Goal: Task Accomplishment & Management: Manage account settings

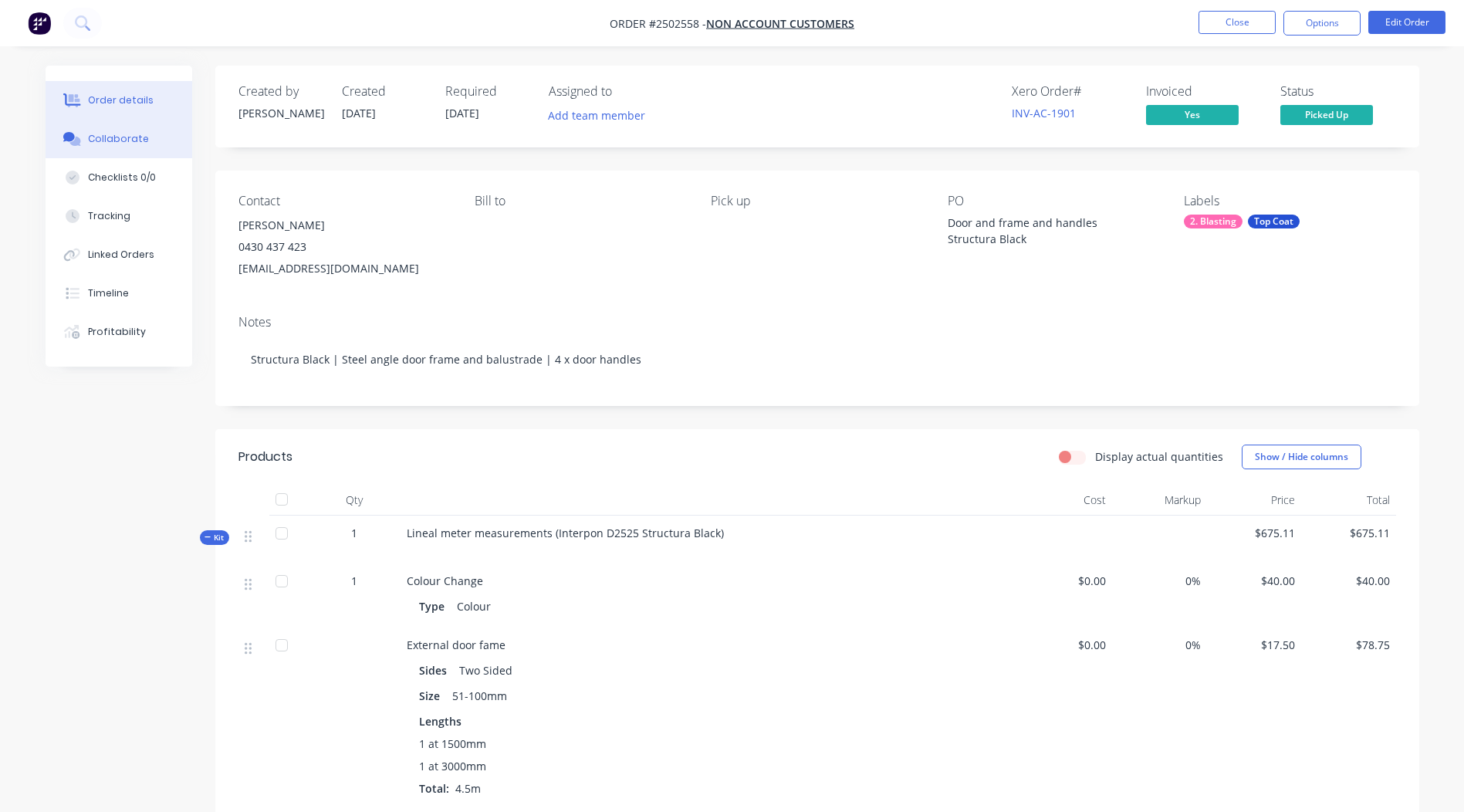
click at [129, 137] on div "Collaborate" at bounding box center [119, 139] width 61 height 14
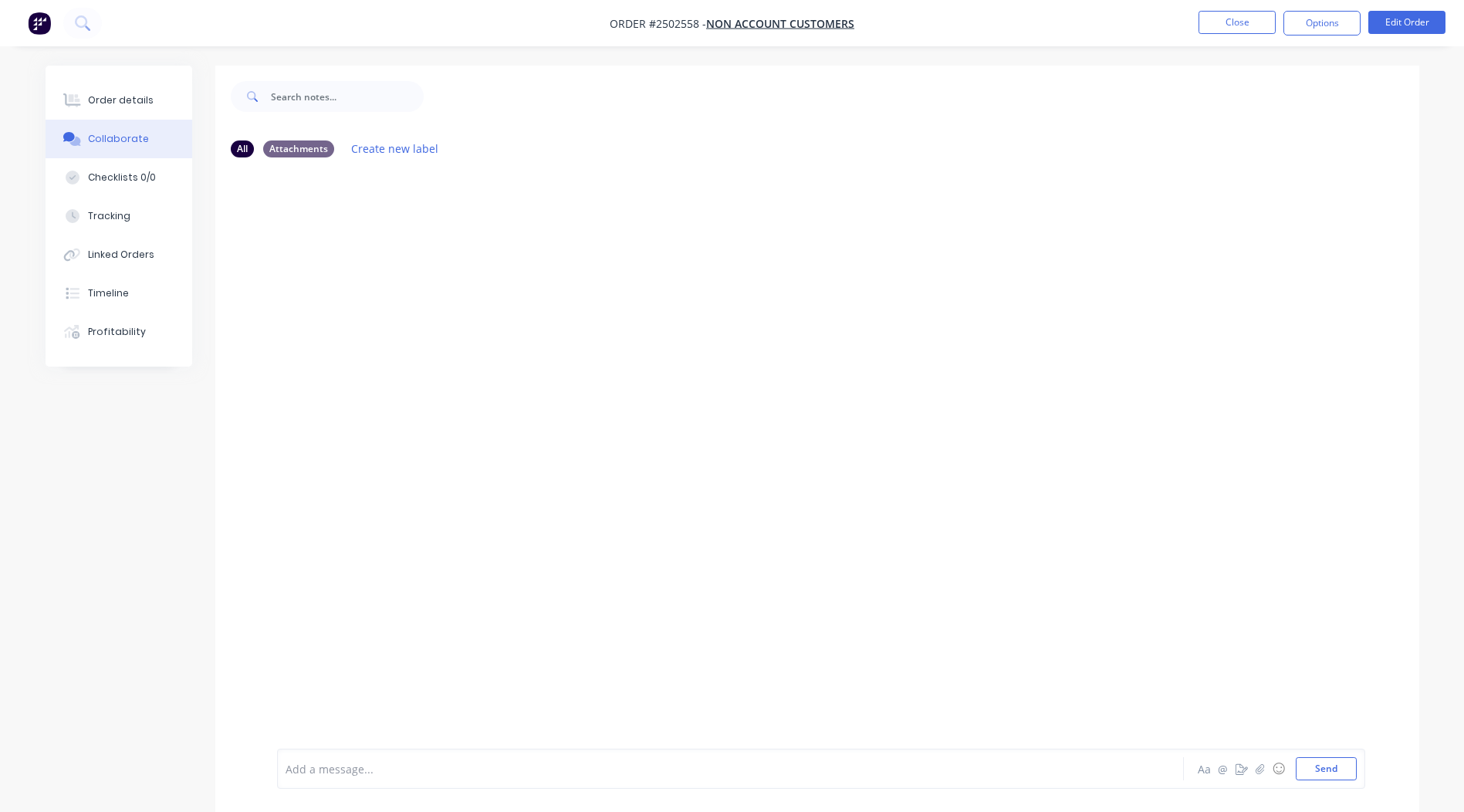
click at [129, 137] on div "Collaborate" at bounding box center [119, 139] width 61 height 14
click at [95, 91] on button "Order details" at bounding box center [119, 100] width 147 height 38
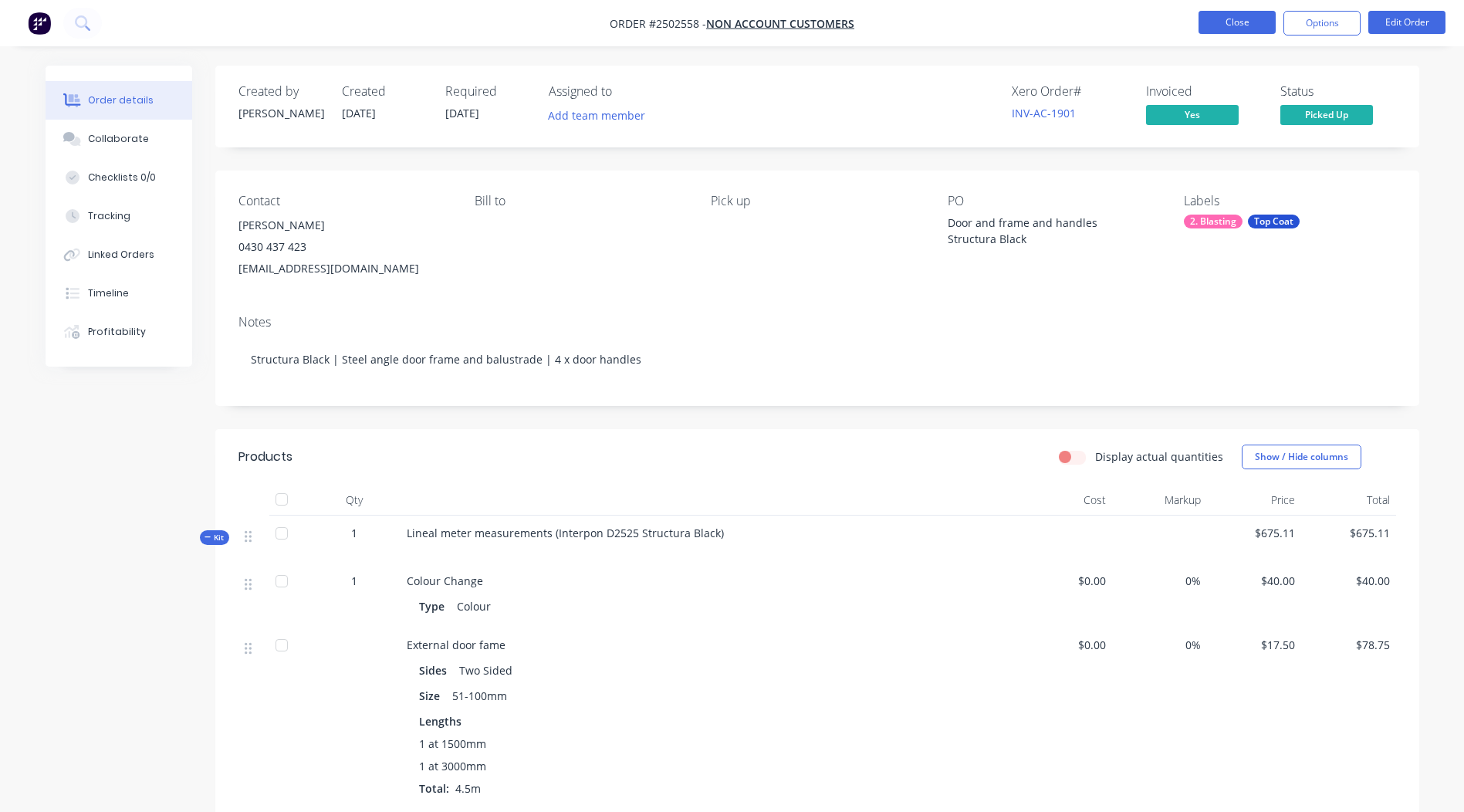
click at [1223, 12] on button "Close" at bounding box center [1237, 23] width 77 height 23
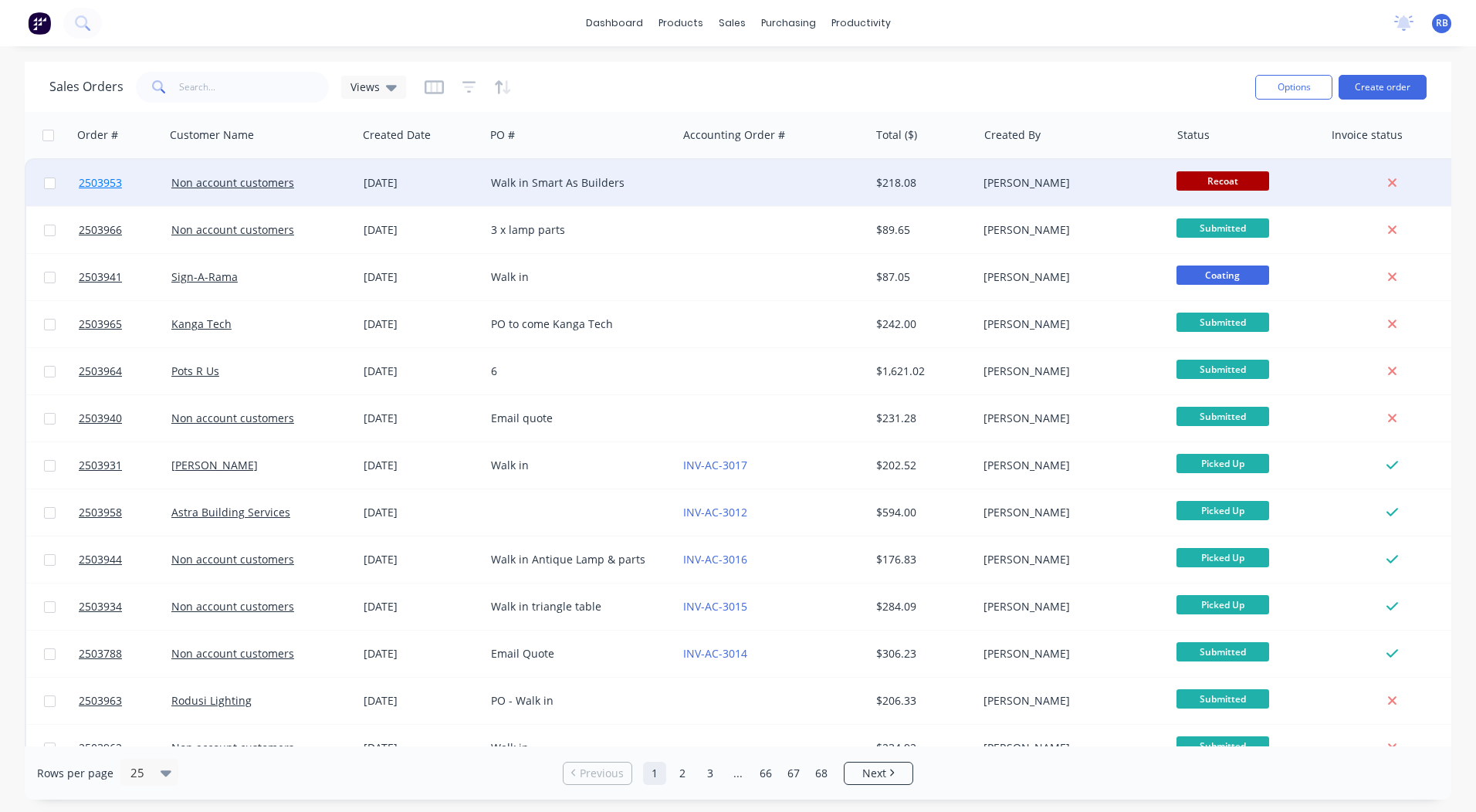
click at [93, 182] on span "2503953" at bounding box center [100, 183] width 43 height 16
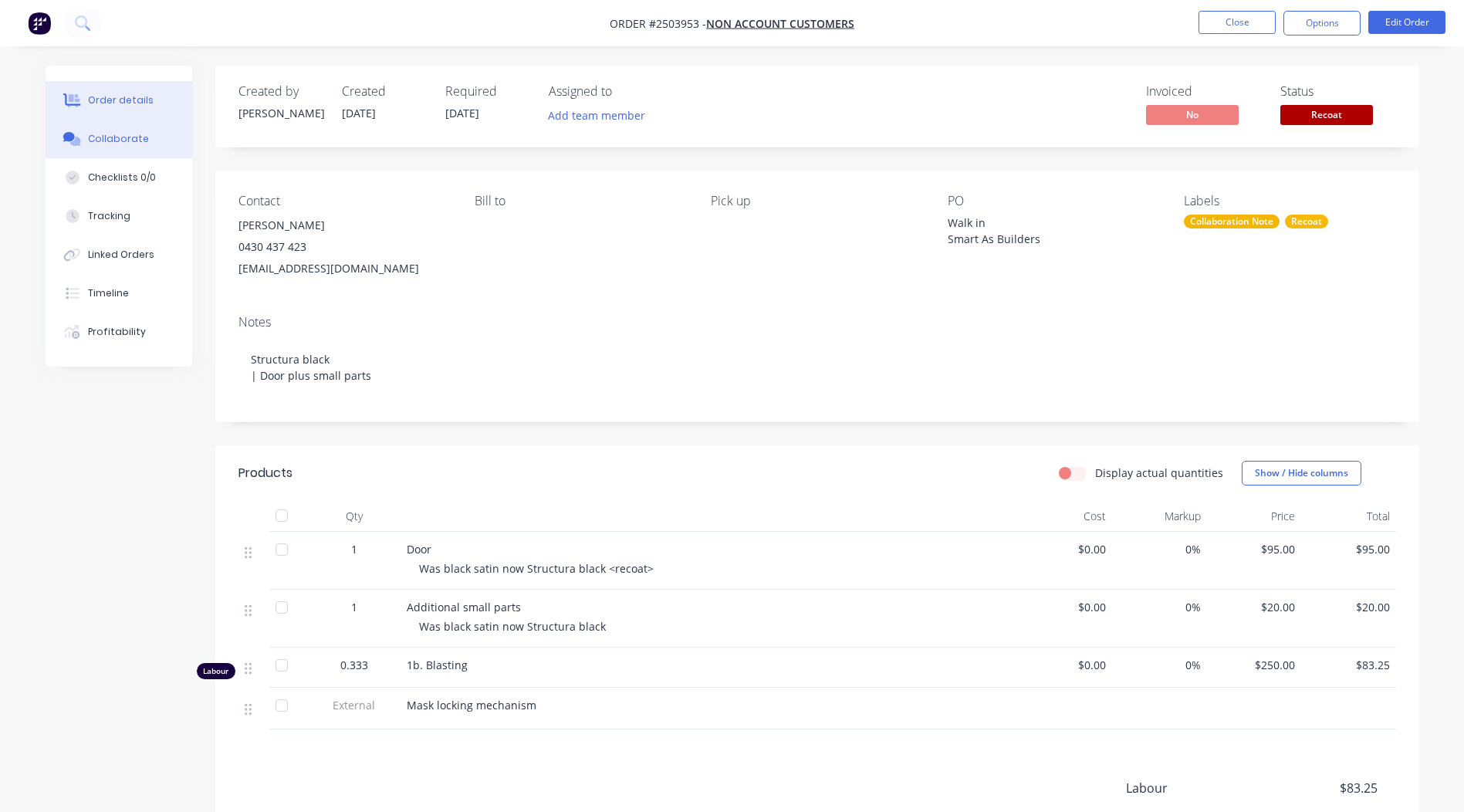
click at [99, 133] on div "Collaborate" at bounding box center [119, 139] width 61 height 14
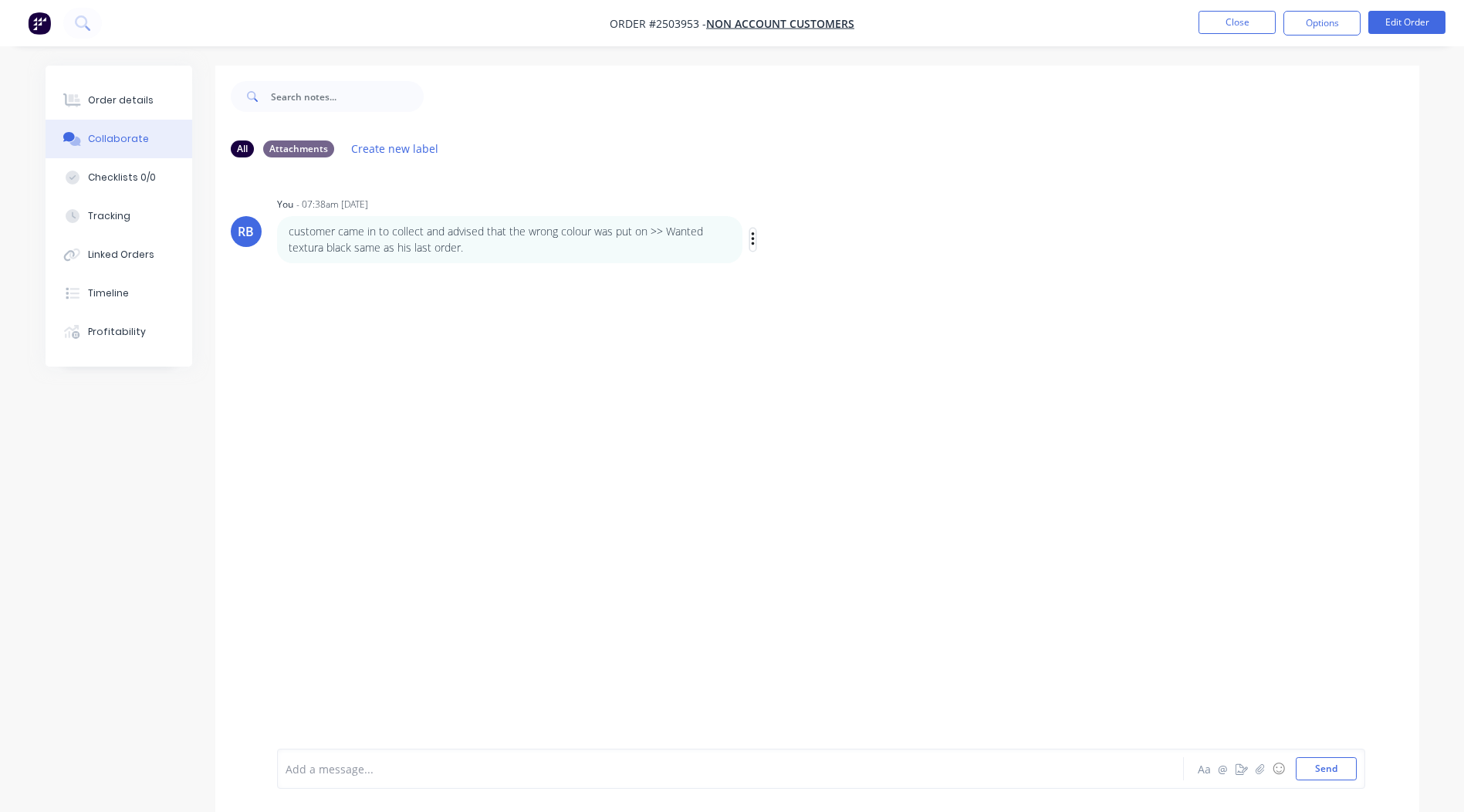
click at [751, 240] on icon "button" at bounding box center [753, 239] width 5 height 18
click at [804, 264] on button "Edit" at bounding box center [809, 267] width 97 height 26
click at [661, 768] on span "customer came in to collect and advised that the wrong colour was put on >> Wan…" at bounding box center [602, 769] width 633 height 15
click at [923, 763] on div "customer came in to collect and advised that the wrong colour was put on >> Wan…" at bounding box center [687, 769] width 803 height 16
click at [1317, 771] on button "Send" at bounding box center [1326, 769] width 61 height 23
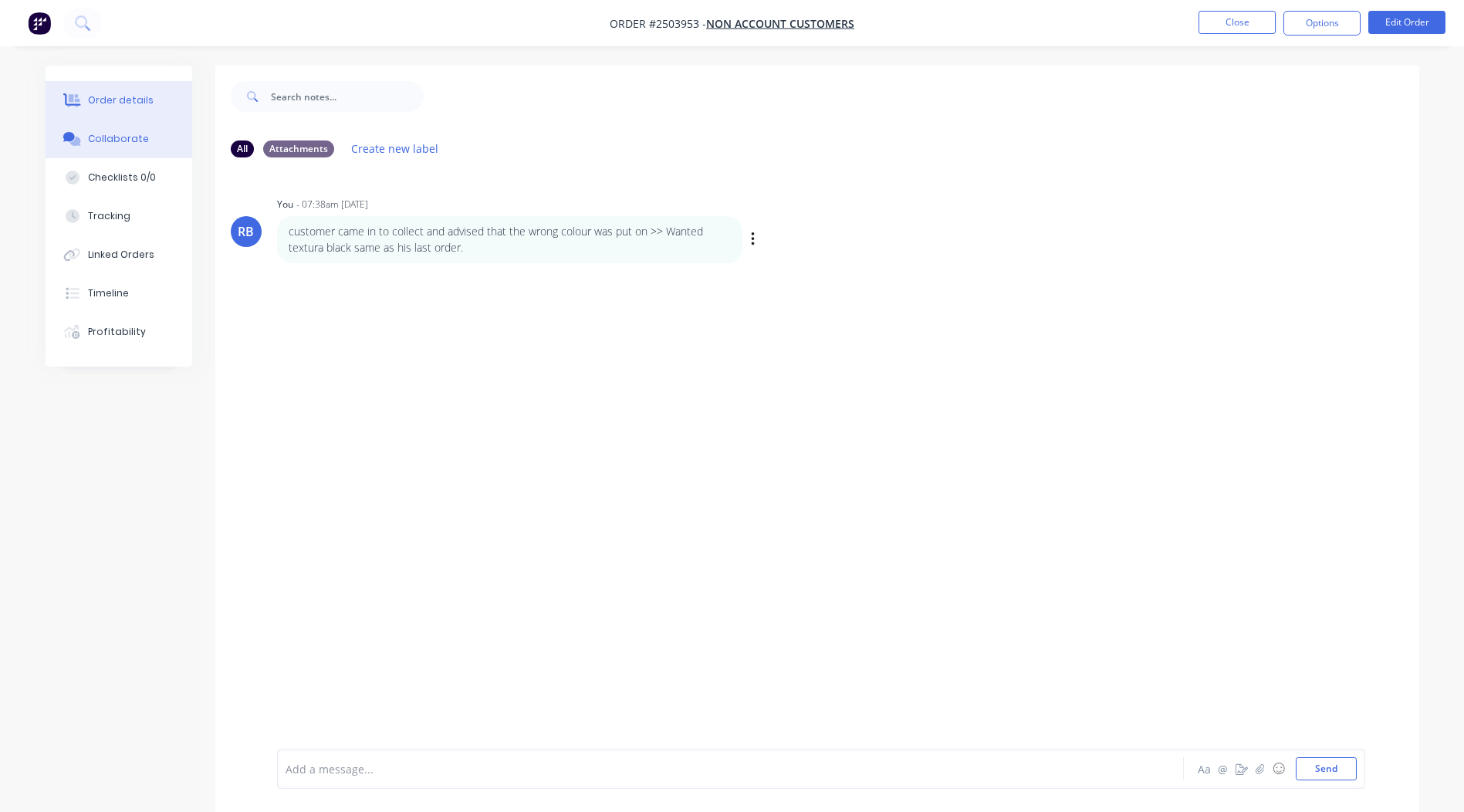
click at [97, 100] on div "Order details" at bounding box center [121, 101] width 66 height 14
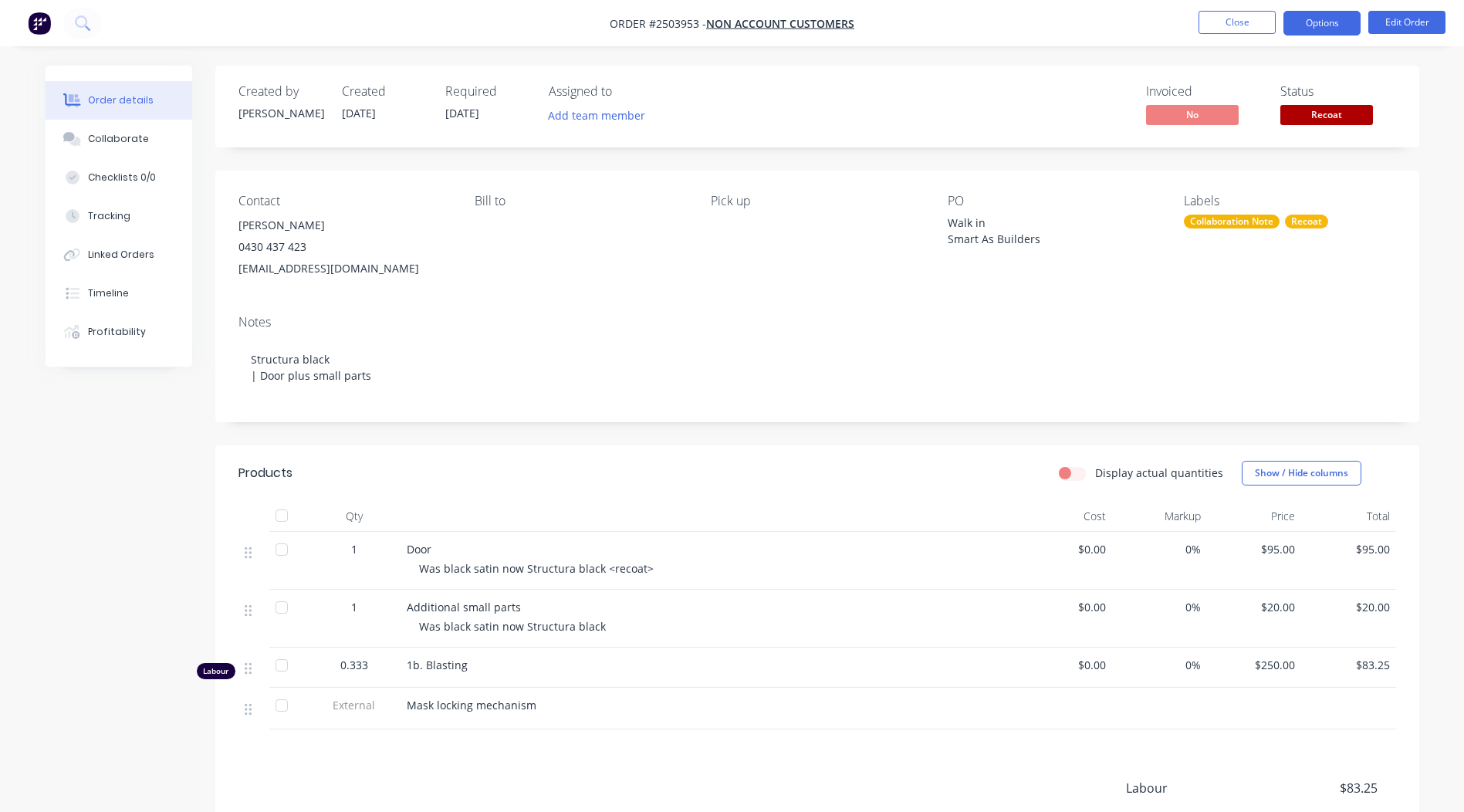
click at [1299, 18] on button "Options" at bounding box center [1321, 23] width 77 height 25
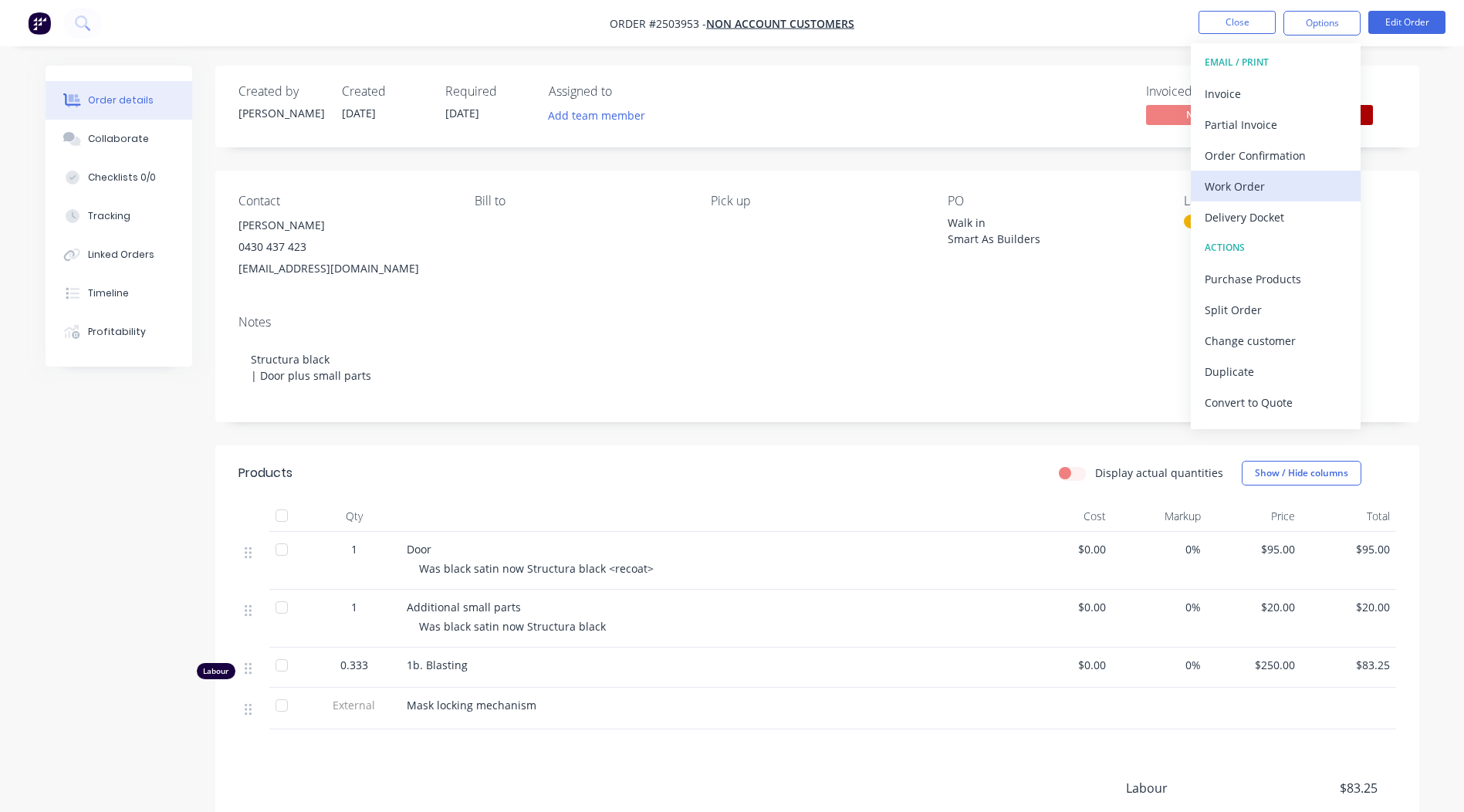
click at [1245, 182] on div "Work Order" at bounding box center [1275, 186] width 142 height 23
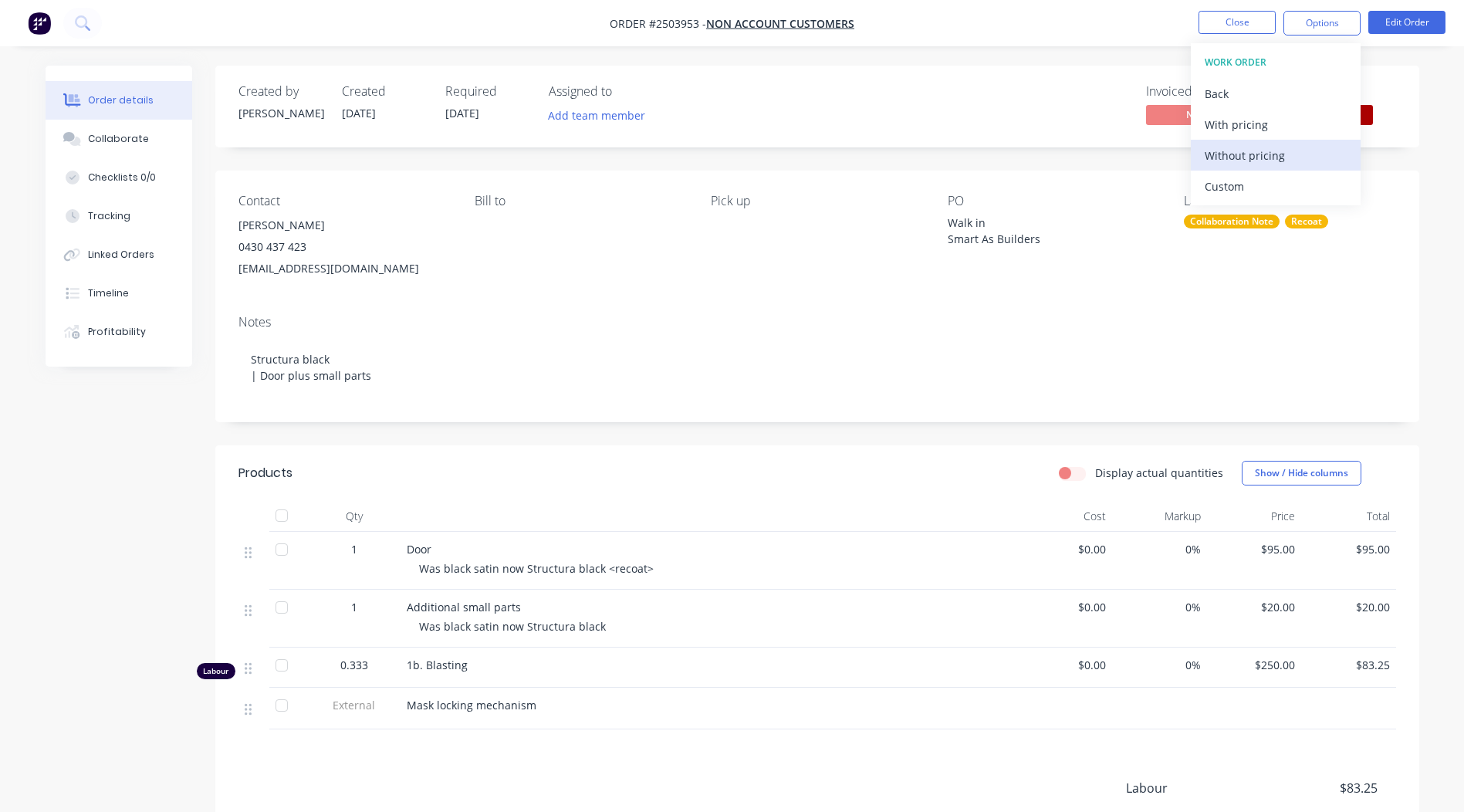
click at [1259, 163] on div "Without pricing" at bounding box center [1275, 155] width 142 height 23
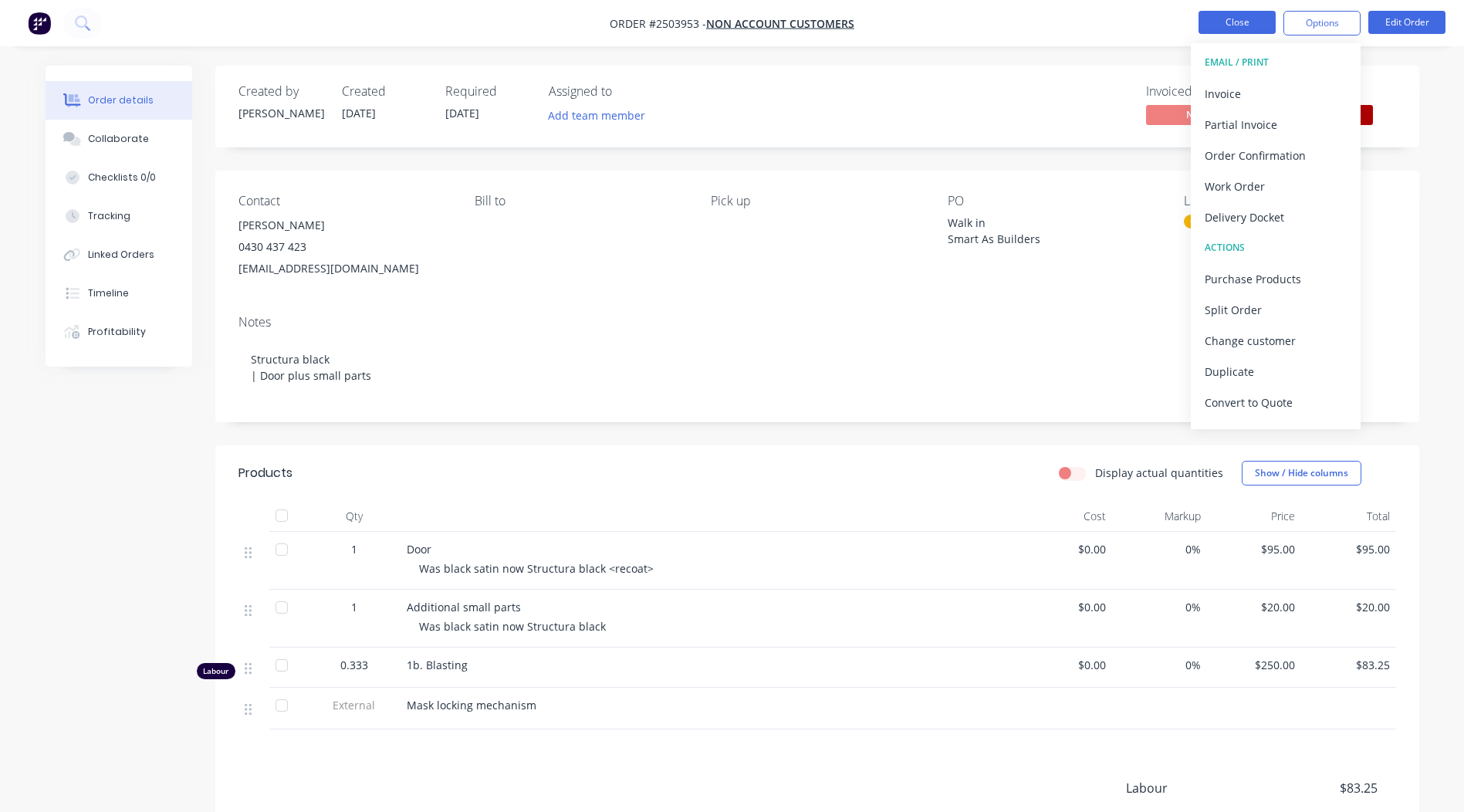
click at [1222, 16] on button "Close" at bounding box center [1237, 23] width 77 height 23
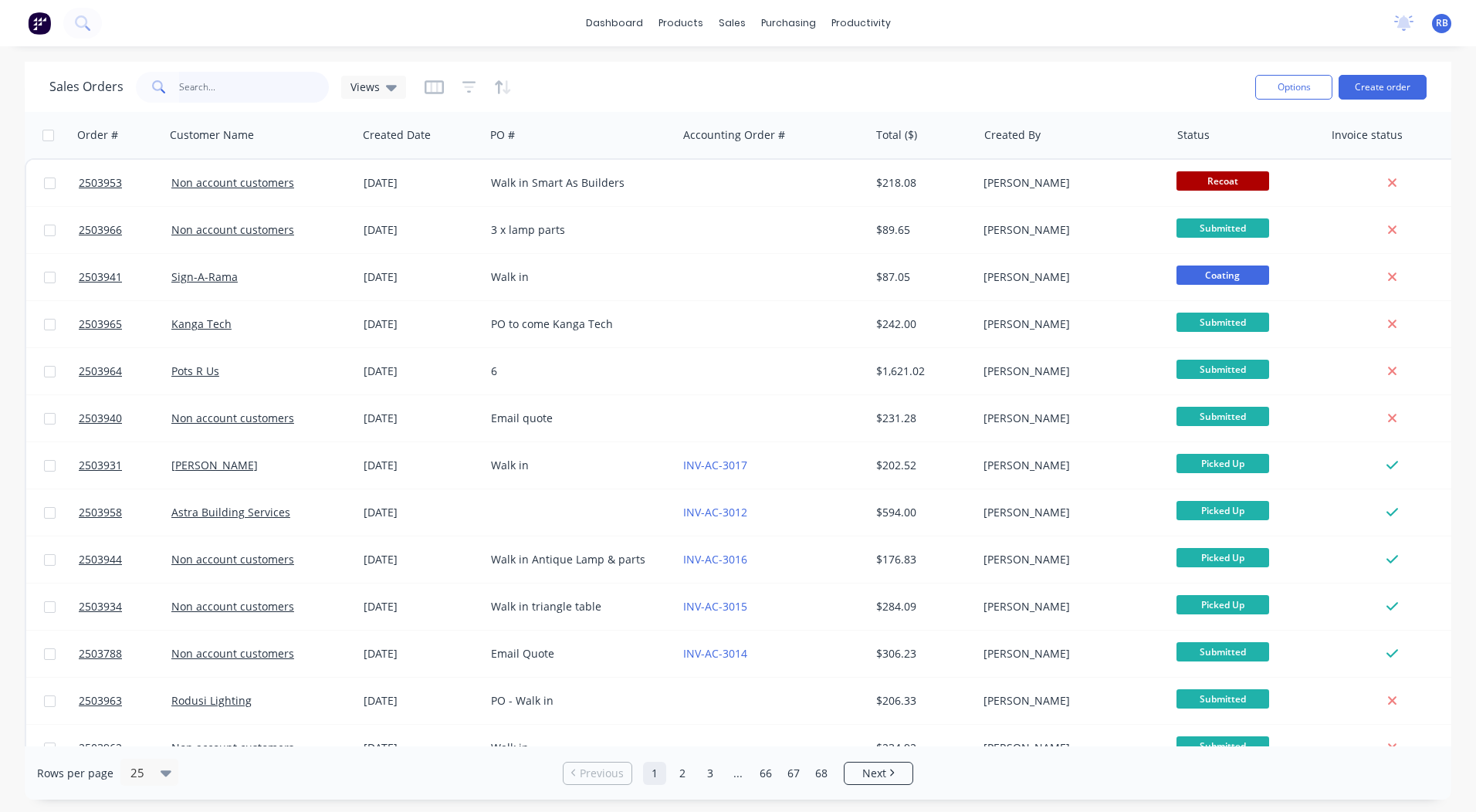
click at [237, 89] on input "text" at bounding box center [254, 87] width 151 height 31
type input "3914"
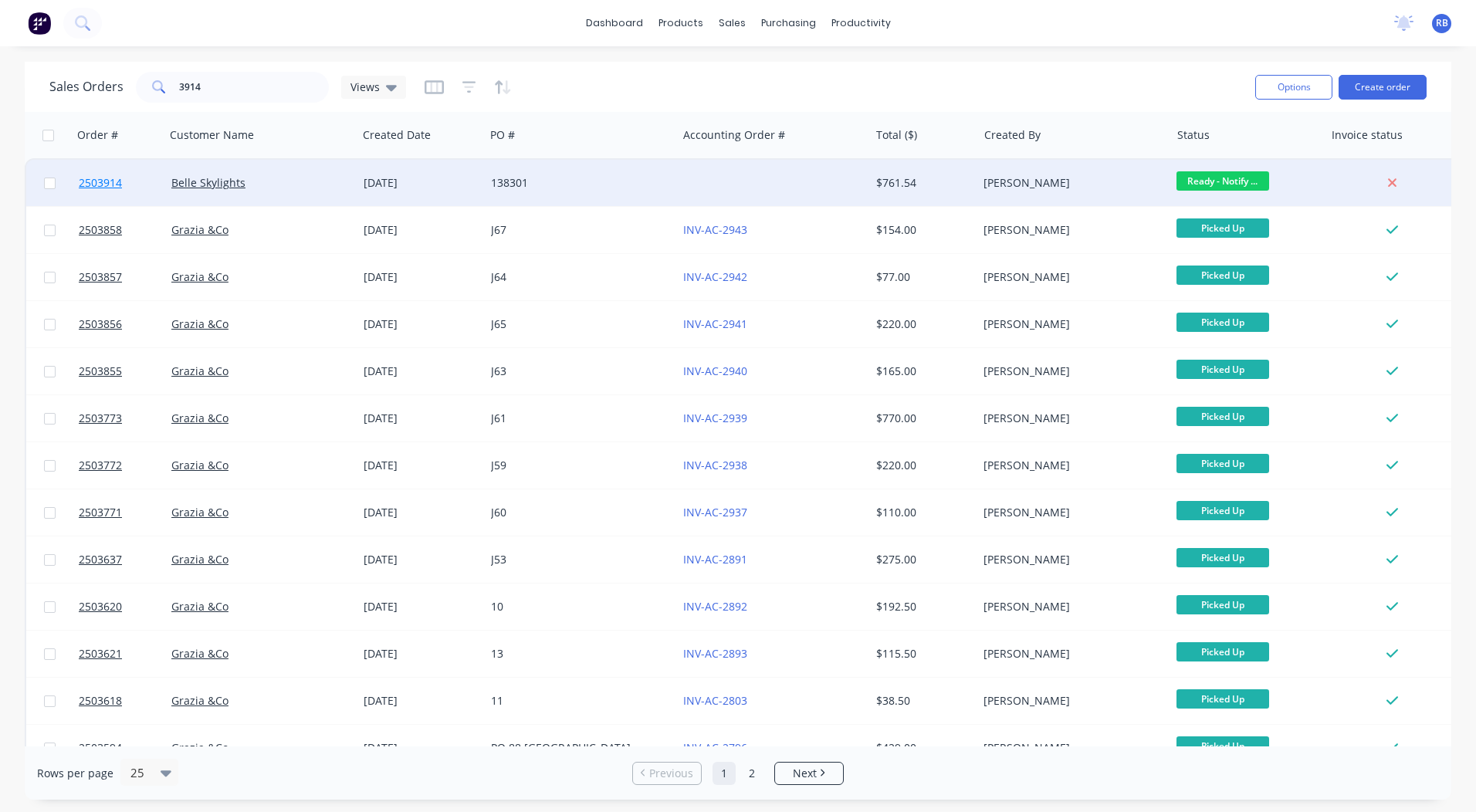
click at [98, 185] on span "2503914" at bounding box center [100, 183] width 43 height 16
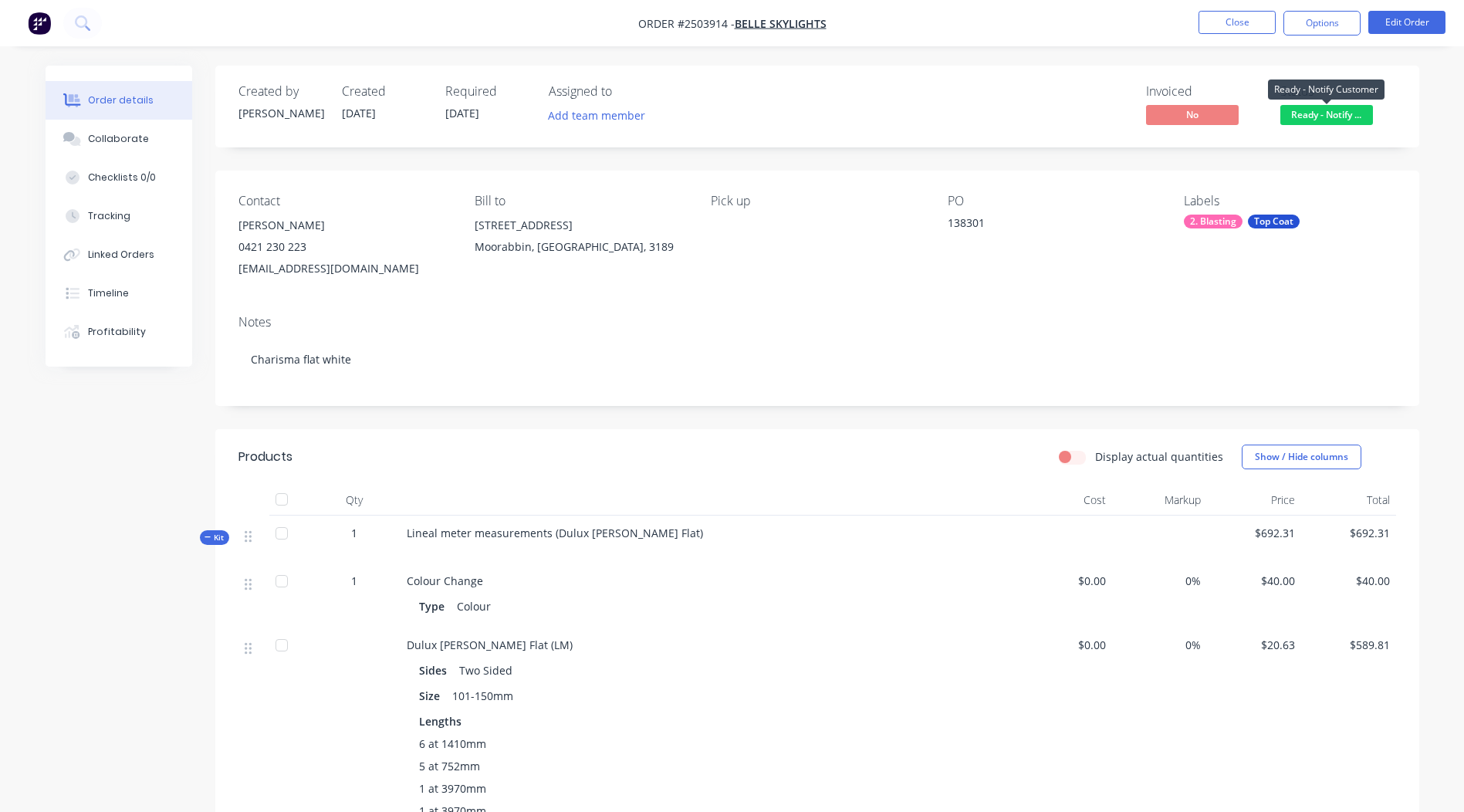
click at [1331, 110] on span "Ready - Notify ..." at bounding box center [1326, 115] width 93 height 20
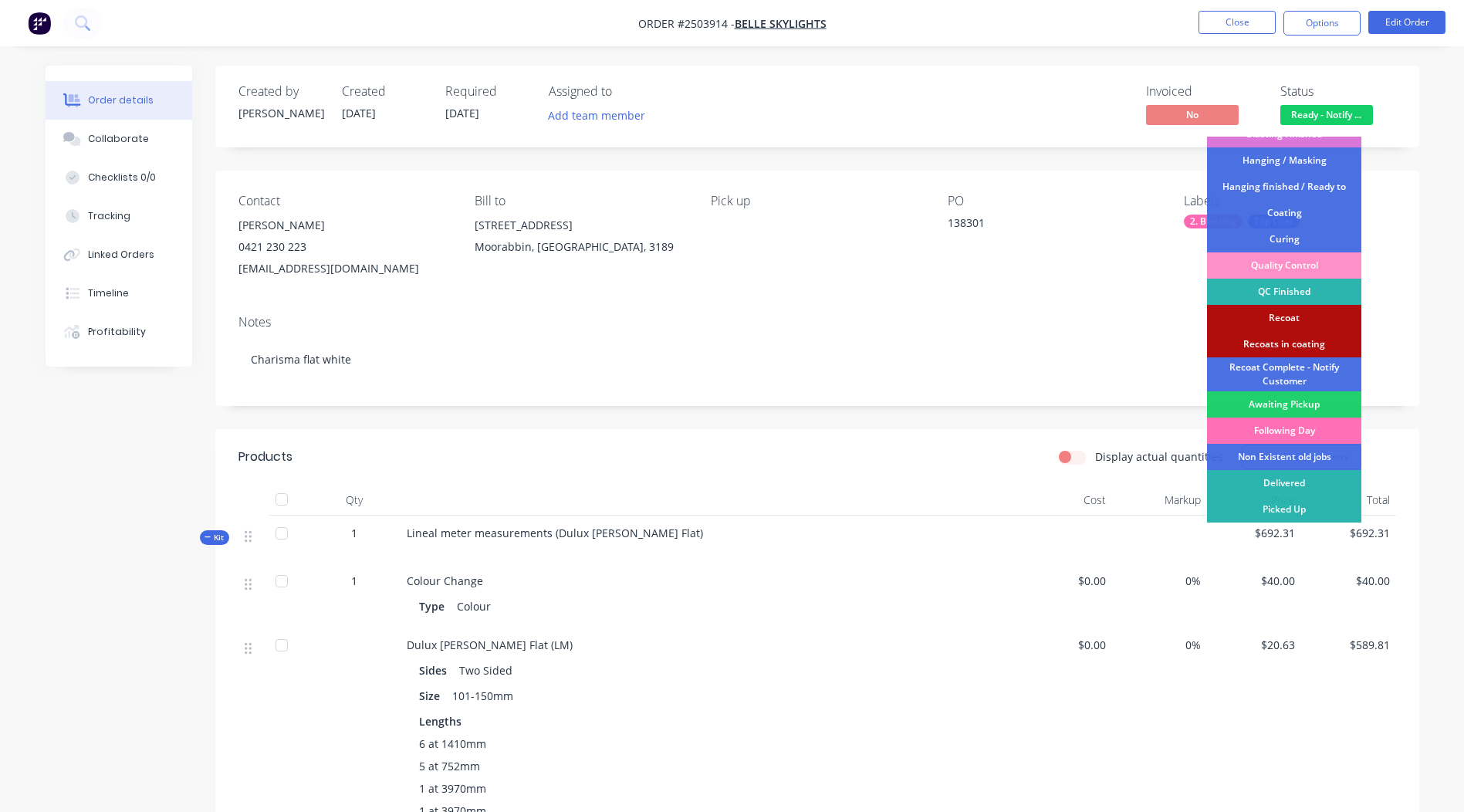
scroll to position [377, 0]
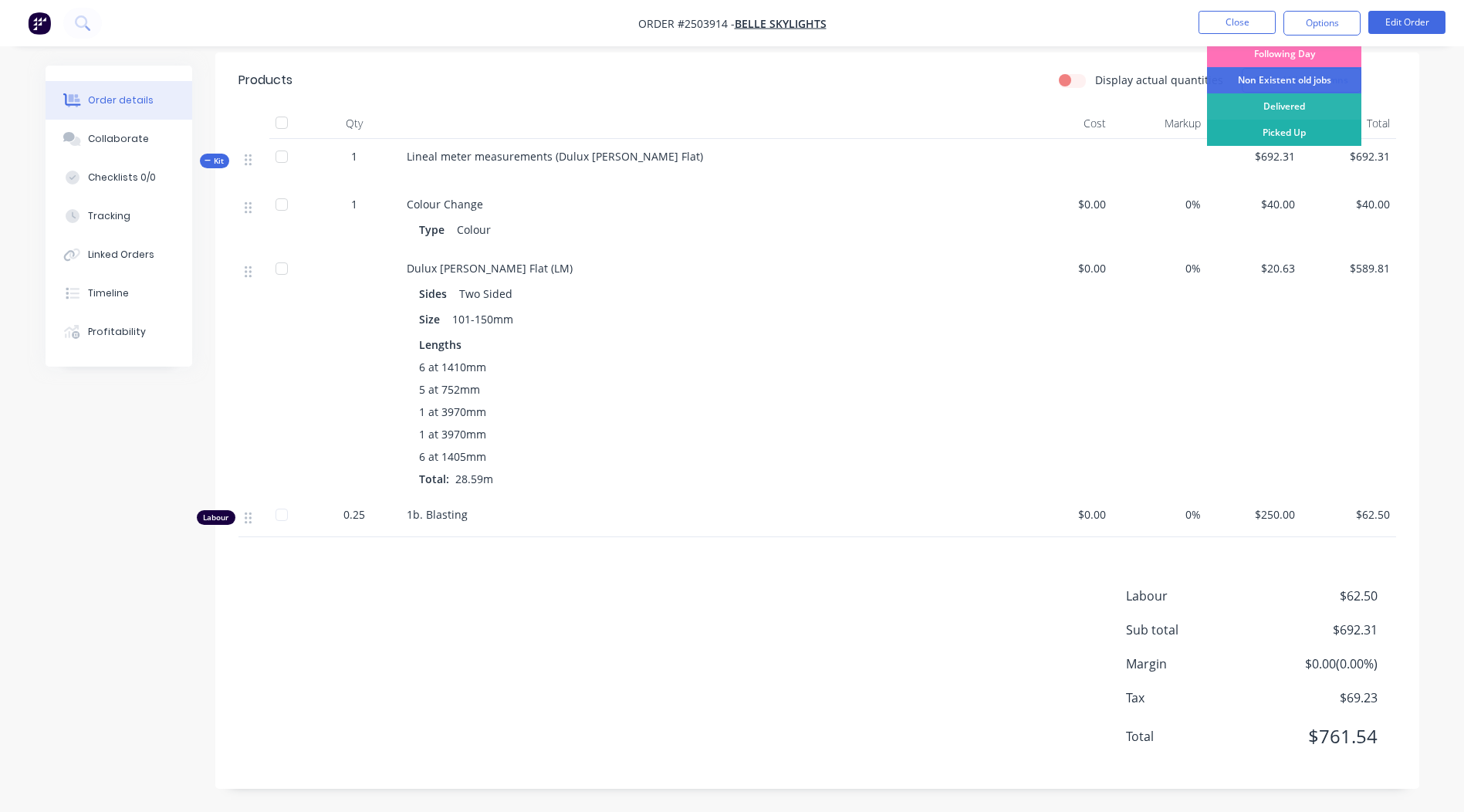
click at [1281, 126] on div "Picked Up" at bounding box center [1284, 133] width 154 height 27
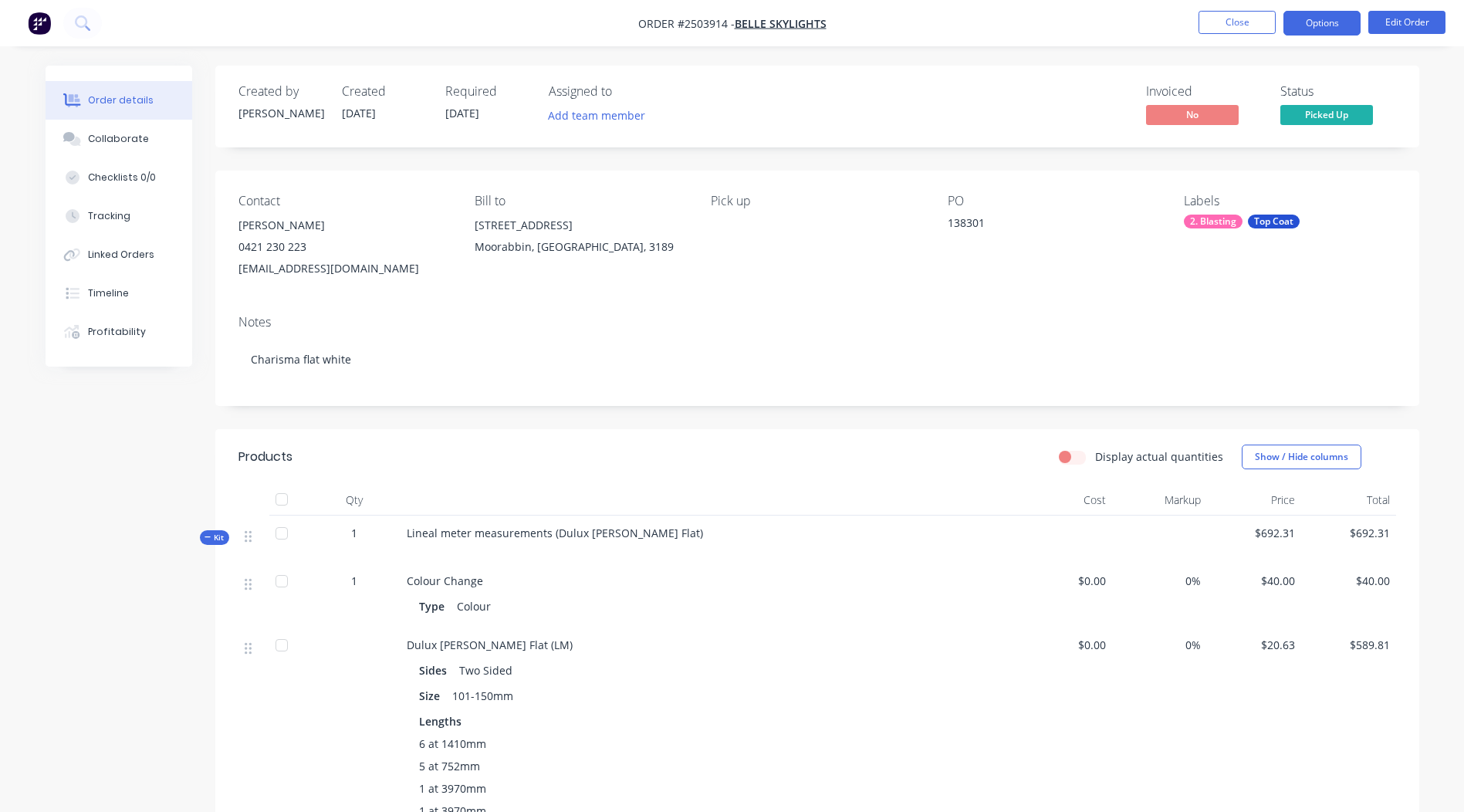
click at [1317, 19] on button "Options" at bounding box center [1321, 23] width 77 height 25
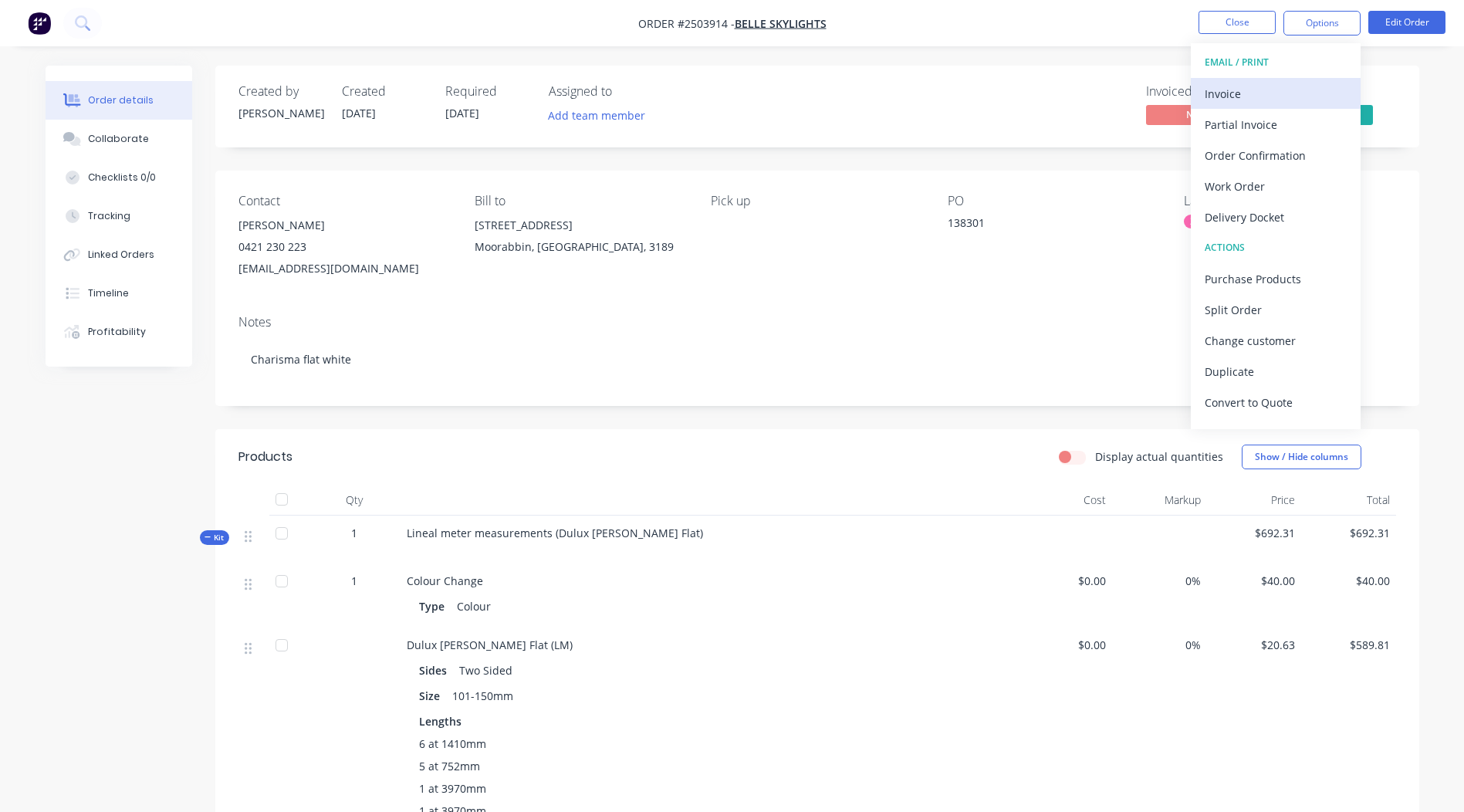
click at [1265, 92] on div "Invoice" at bounding box center [1275, 94] width 142 height 23
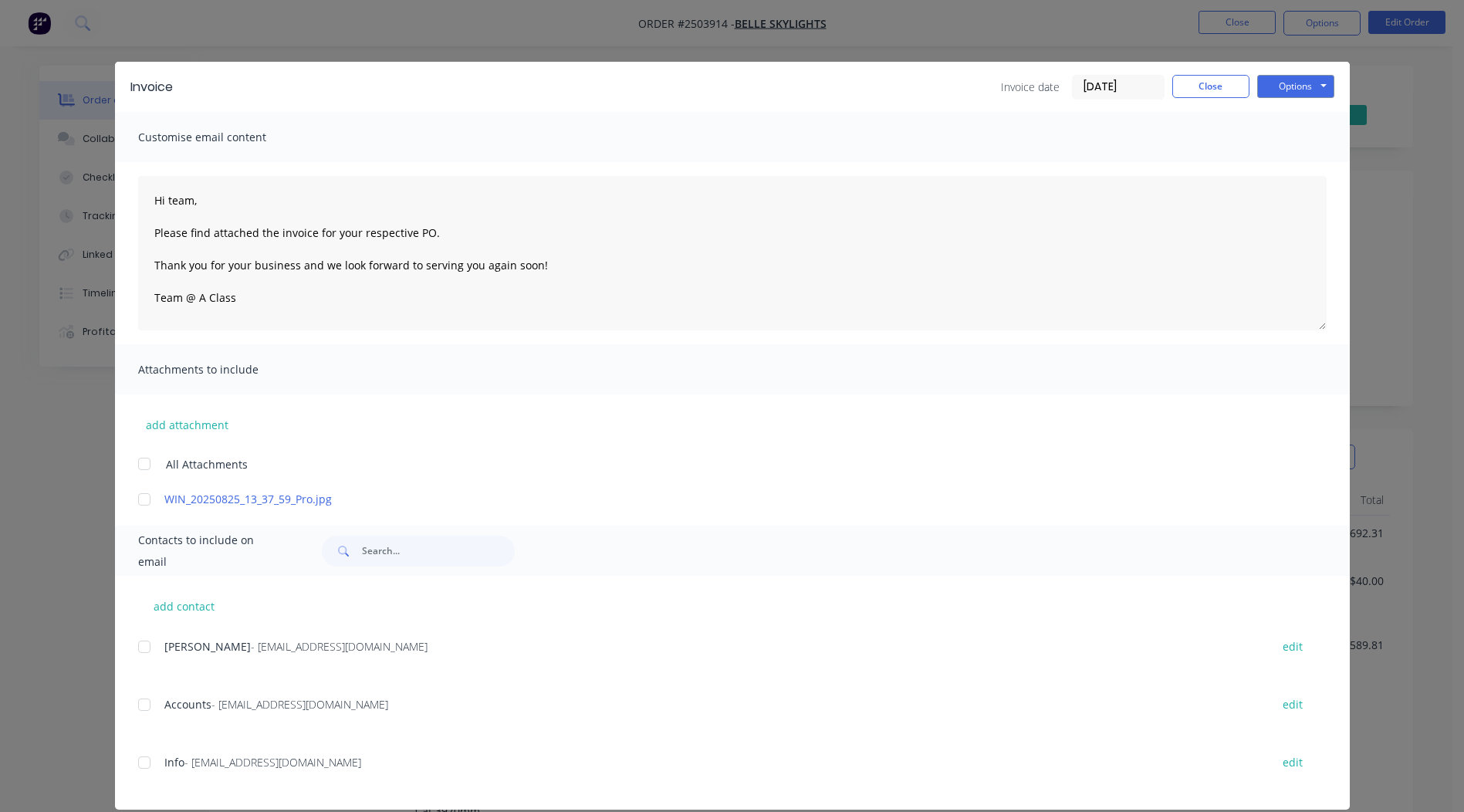
click at [135, 498] on div at bounding box center [144, 499] width 31 height 31
click at [138, 707] on div at bounding box center [144, 705] width 31 height 31
click at [1293, 81] on button "Options" at bounding box center [1296, 87] width 77 height 23
click at [1288, 166] on button "Email" at bounding box center [1306, 165] width 99 height 26
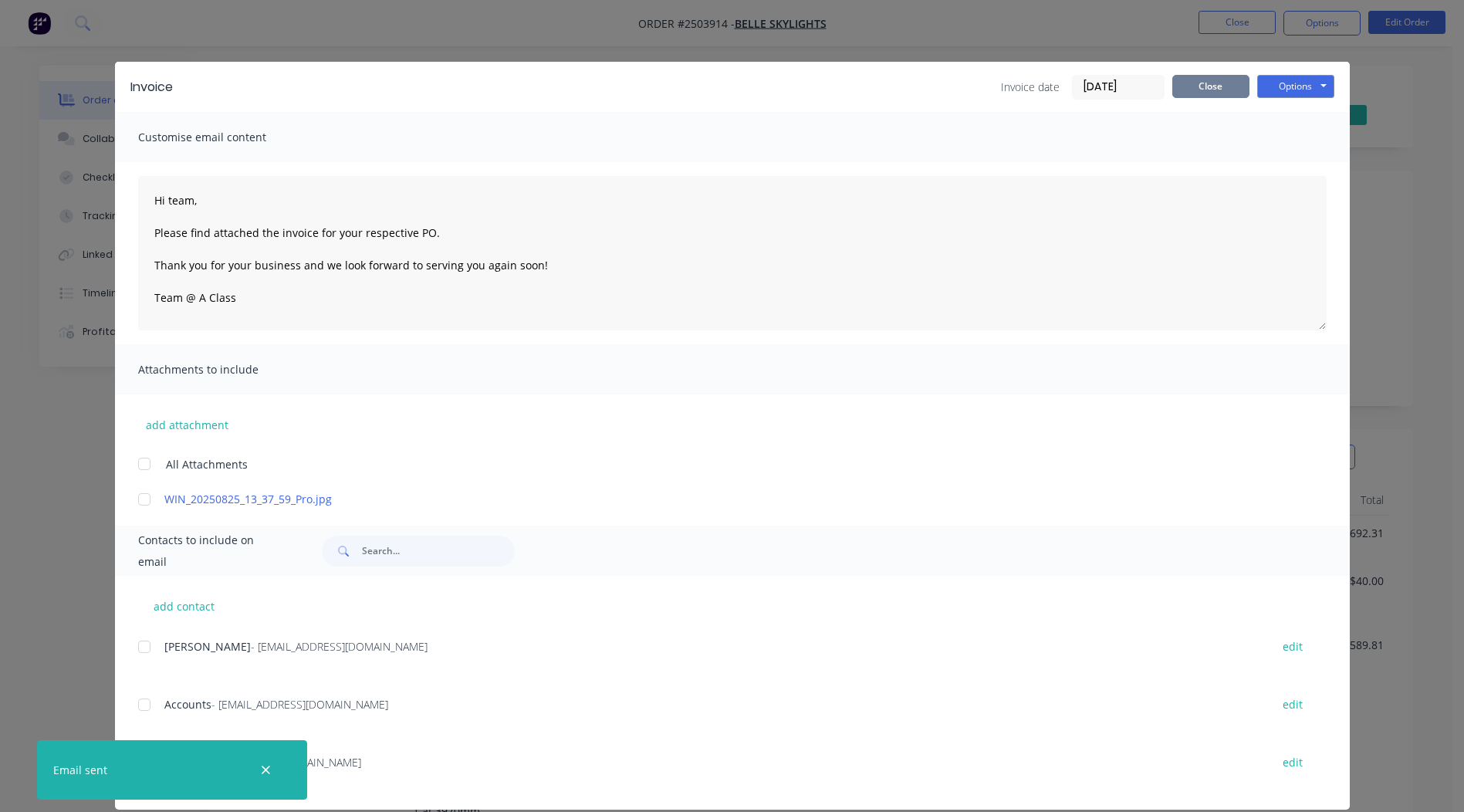
click at [1181, 87] on button "Close" at bounding box center [1211, 87] width 77 height 23
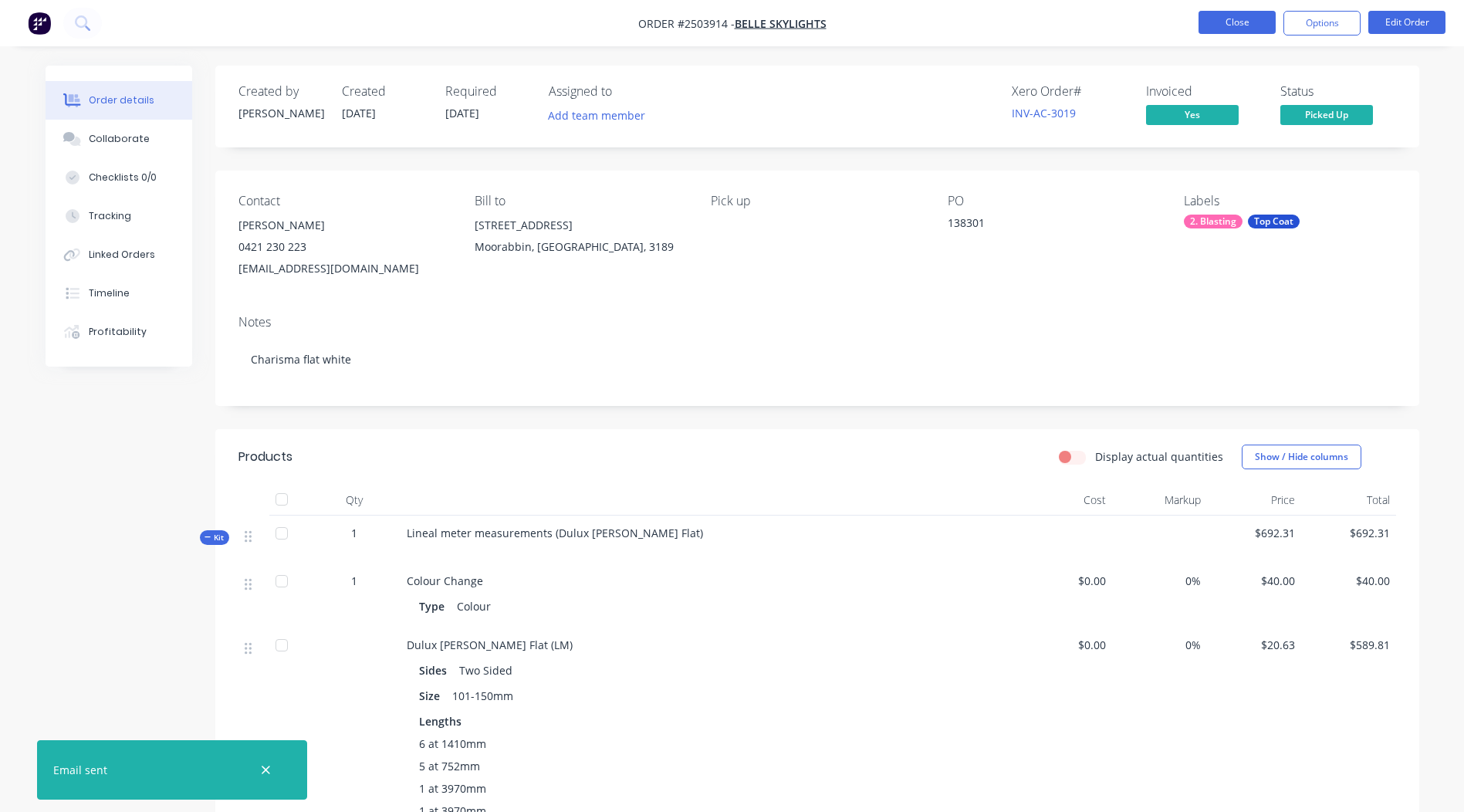
click at [1225, 25] on button "Close" at bounding box center [1237, 23] width 77 height 23
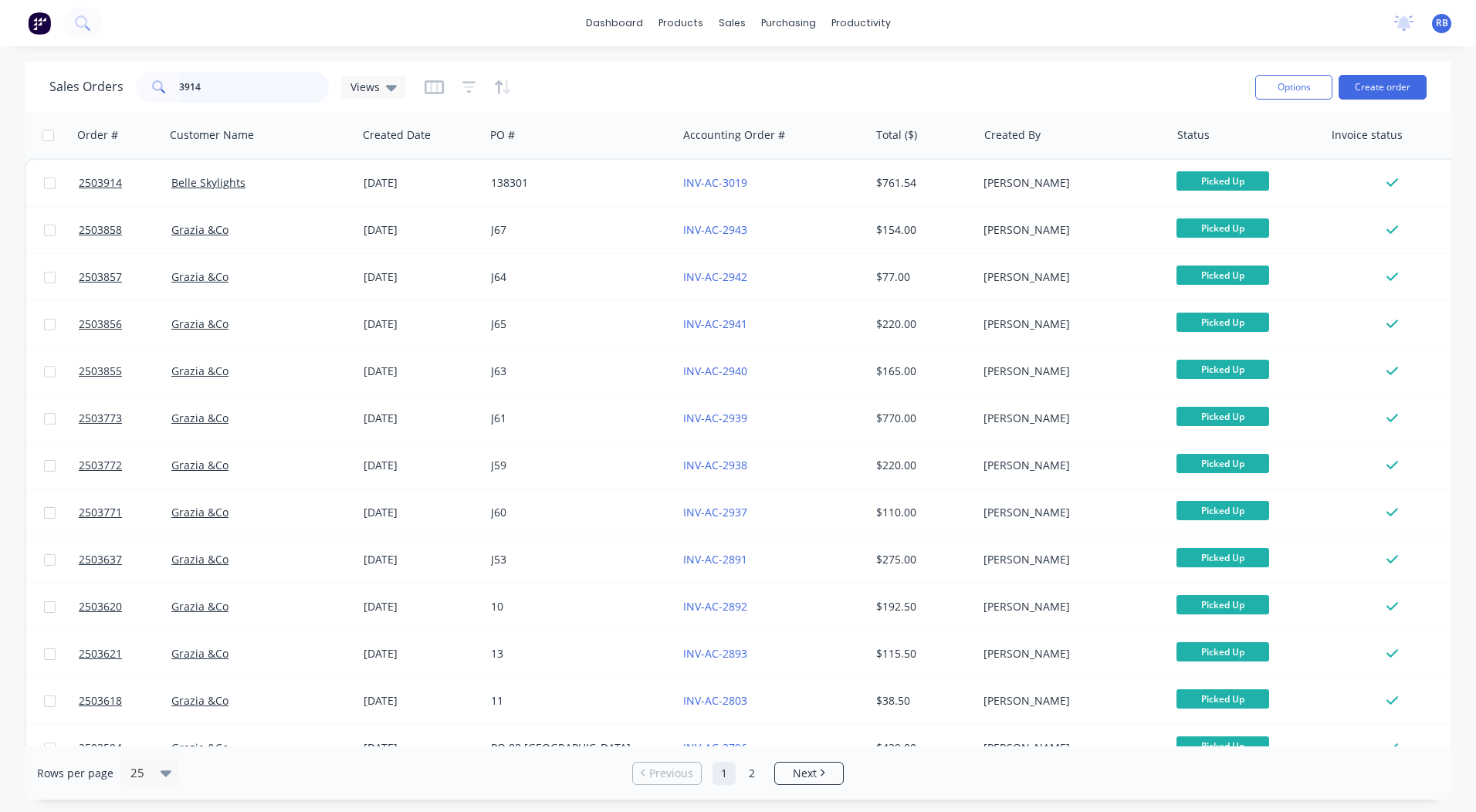
click at [224, 83] on input "3914" at bounding box center [254, 87] width 151 height 31
click at [224, 85] on input "3914" at bounding box center [254, 87] width 151 height 31
